Goal: Navigation & Orientation: Find specific page/section

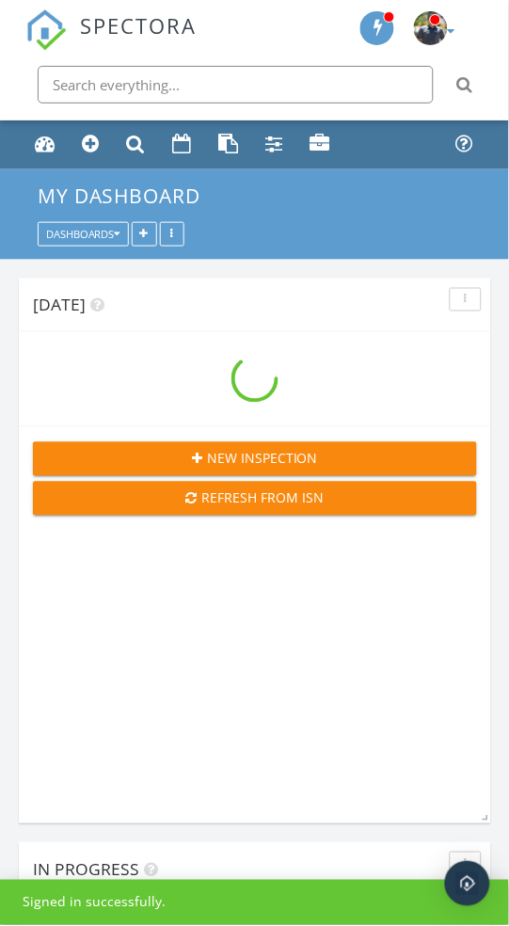
scroll to position [2090, 510]
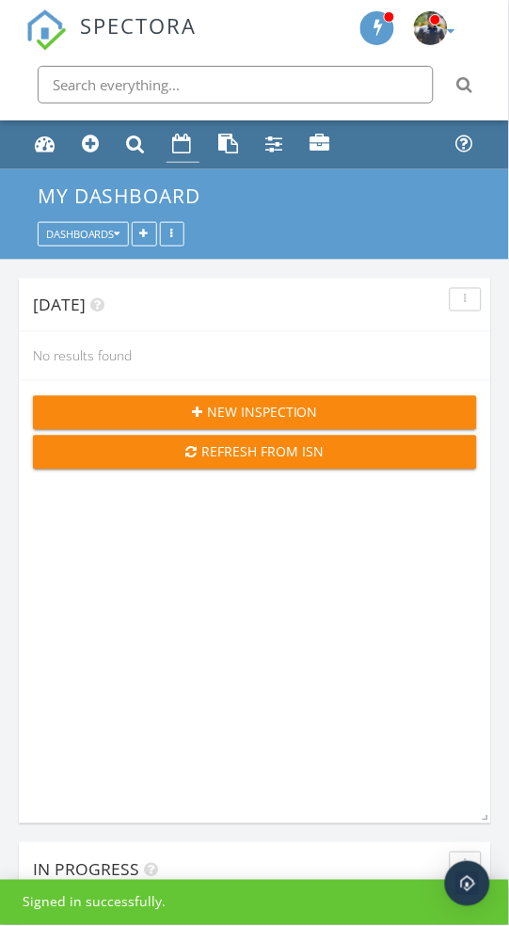
click at [179, 141] on div "Calendar" at bounding box center [183, 144] width 20 height 20
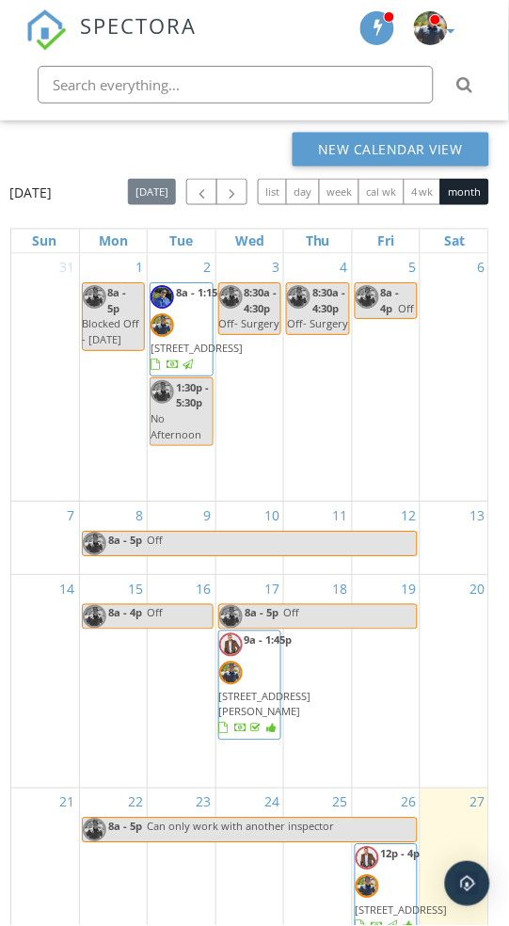
scroll to position [348, 0]
